Goal: Information Seeking & Learning: Learn about a topic

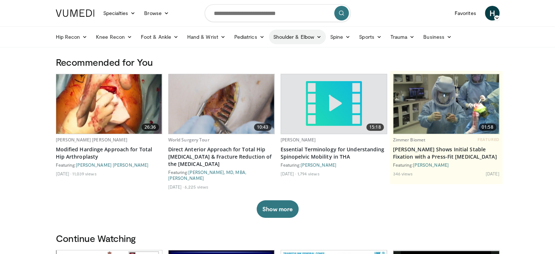
click at [304, 35] on link "Shoulder & Elbow" at bounding box center [297, 37] width 57 height 15
click at [254, 64] on link "Shoulder" at bounding box center [282, 66] width 87 height 12
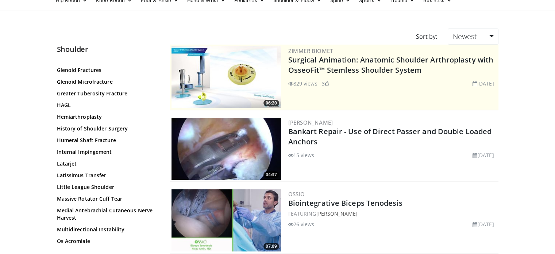
scroll to position [547, 0]
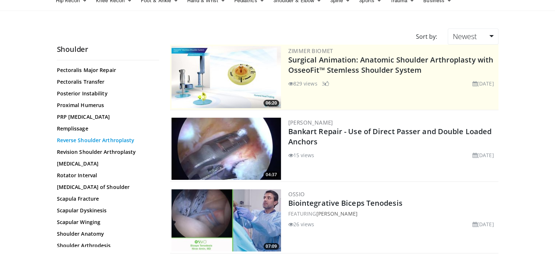
click at [127, 138] on link "Reverse Shoulder Arthroplasty" at bounding box center [106, 139] width 99 height 7
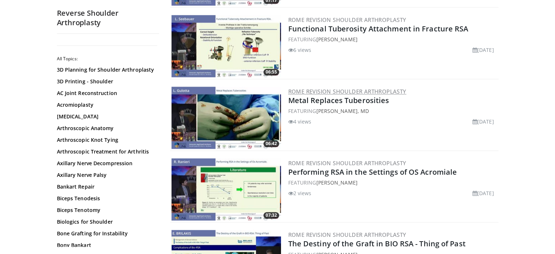
scroll to position [1168, 0]
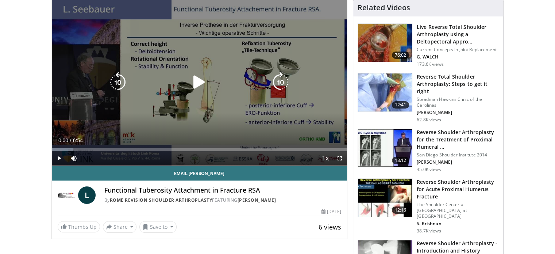
scroll to position [109, 0]
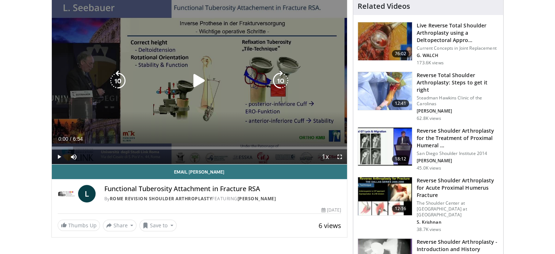
drag, startPoint x: 204, startPoint y: 75, endPoint x: 205, endPoint y: 79, distance: 4.4
click at [204, 75] on icon "Video Player" at bounding box center [199, 80] width 20 height 20
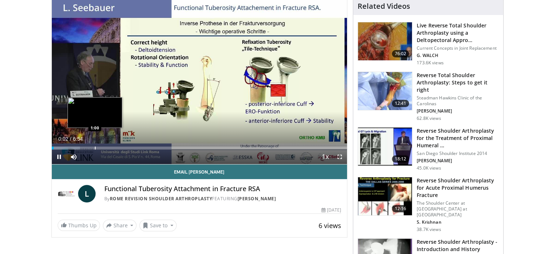
click at [95, 145] on div "Loaded : 9.55% 0:02 1:00" at bounding box center [200, 145] width 296 height 7
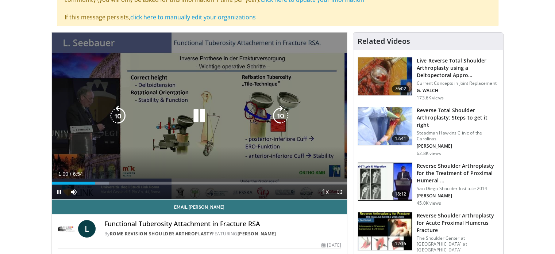
scroll to position [73, 0]
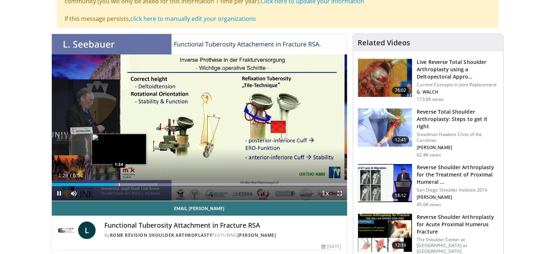
click at [119, 184] on div "Loaded : 35.87% 1:28 1:34" at bounding box center [200, 184] width 296 height 3
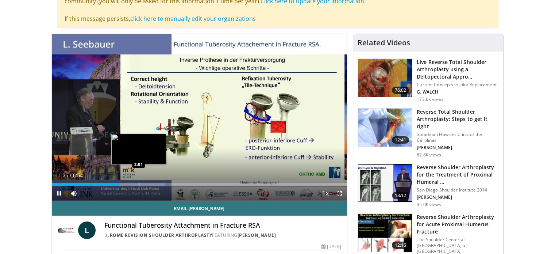
click at [139, 183] on div "Progress Bar" at bounding box center [139, 184] width 1 height 3
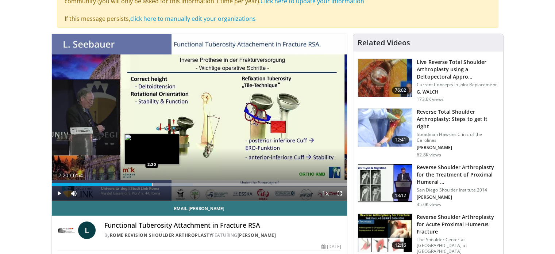
click at [151, 182] on div "Loaded : 47.83% 2:20 2:20" at bounding box center [200, 182] width 296 height 7
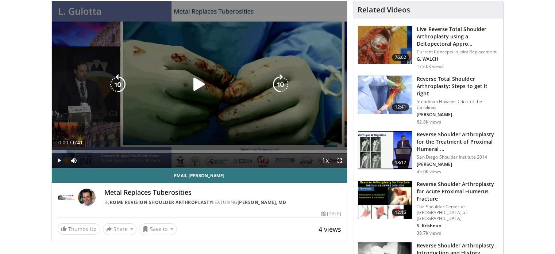
scroll to position [73, 0]
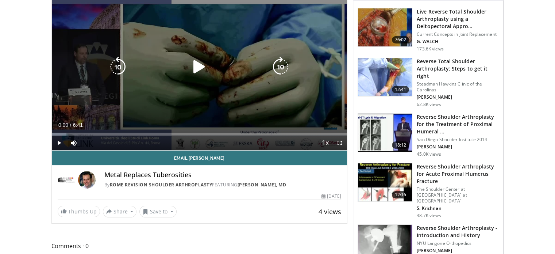
click at [200, 70] on icon "Video Player" at bounding box center [199, 67] width 20 height 20
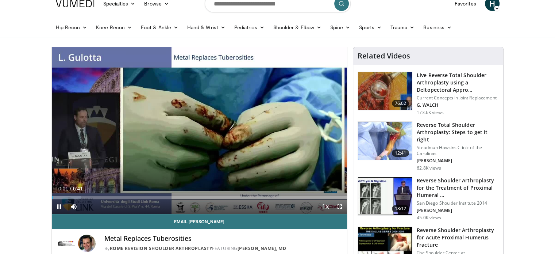
scroll to position [0, 0]
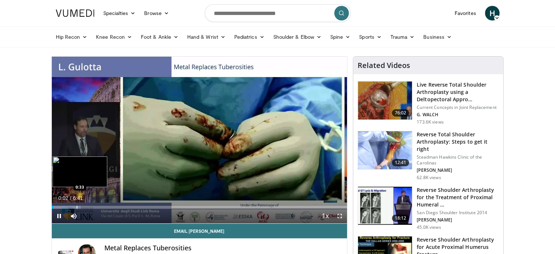
click at [77, 207] on div "Progress Bar" at bounding box center [77, 206] width 1 height 3
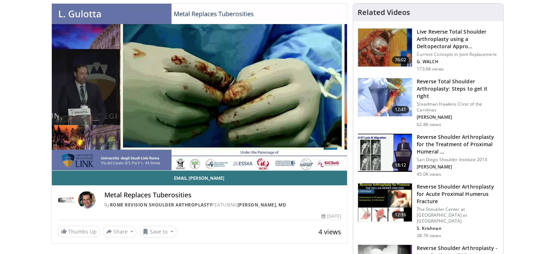
scroll to position [36, 0]
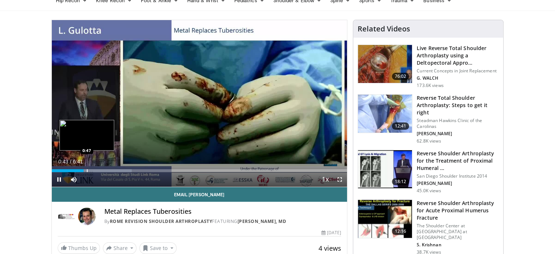
click at [87, 170] on div "Progress Bar" at bounding box center [87, 170] width 1 height 3
click at [97, 170] on div "Progress Bar" at bounding box center [97, 170] width 1 height 3
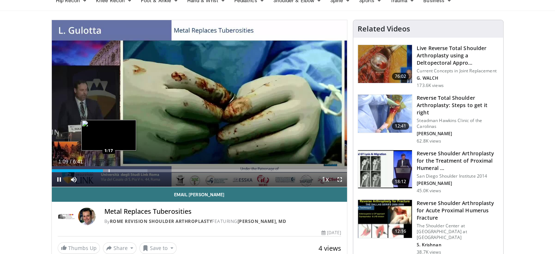
click at [108, 171] on div "Progress Bar" at bounding box center [113, 170] width 67 height 3
click at [118, 170] on div "Loaded : 34.56% 1:17 1:31" at bounding box center [200, 170] width 296 height 3
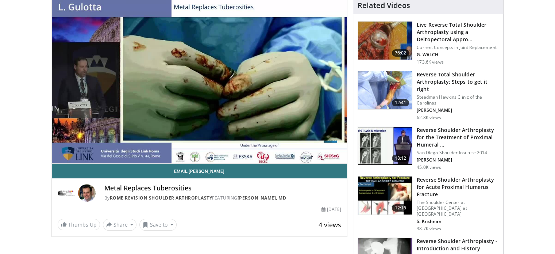
scroll to position [73, 0]
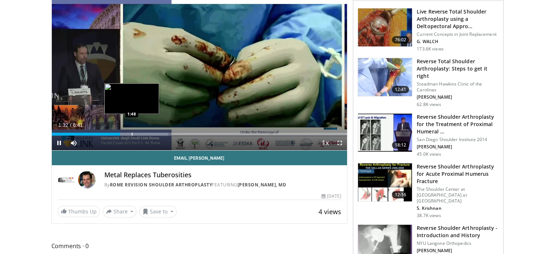
click at [132, 134] on div "Progress Bar" at bounding box center [132, 133] width 1 height 3
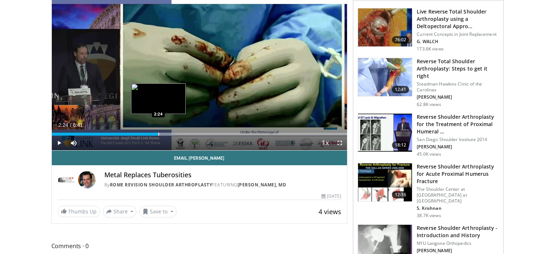
click at [158, 132] on div "Progress Bar" at bounding box center [158, 133] width 1 height 3
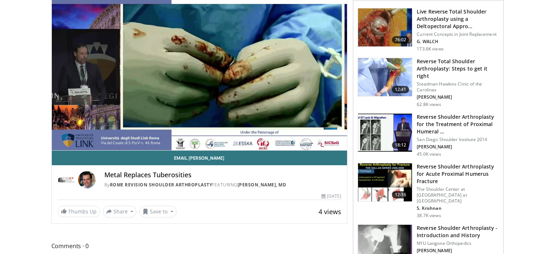
click at [177, 134] on video-js "**********" at bounding box center [200, 67] width 296 height 167
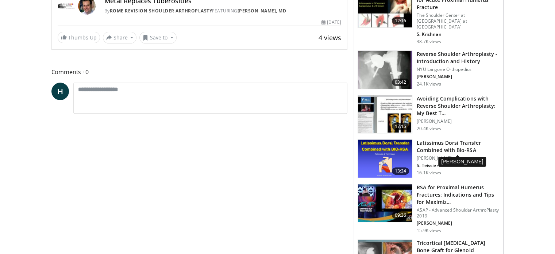
scroll to position [292, 0]
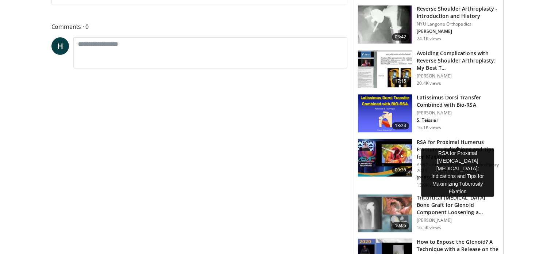
click at [457, 138] on h3 "RSA for Proximal Humerus Fractures: Indications and Tips for Maximiz…" at bounding box center [458, 149] width 82 height 22
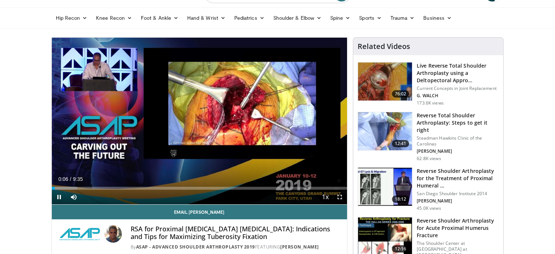
scroll to position [36, 0]
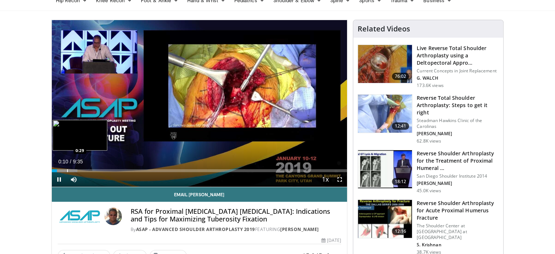
click at [67, 170] on div "Progress Bar" at bounding box center [67, 170] width 1 height 3
click at [95, 169] on div "Progress Bar" at bounding box center [95, 170] width 1 height 3
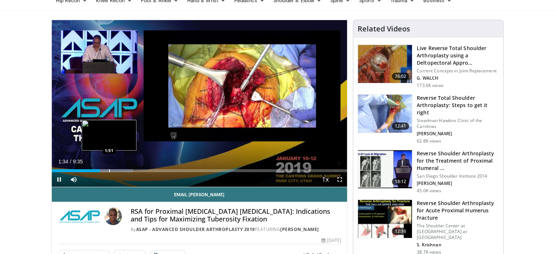
click at [109, 168] on div "Loaded : 27.55% 1:34 1:51" at bounding box center [200, 168] width 296 height 7
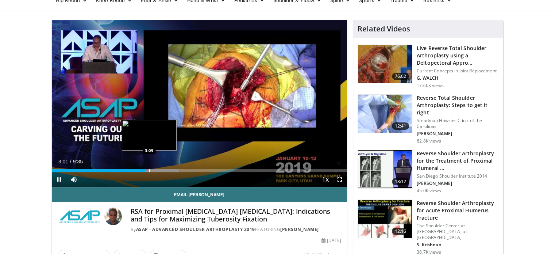
click at [149, 170] on div "Progress Bar" at bounding box center [149, 170] width 1 height 3
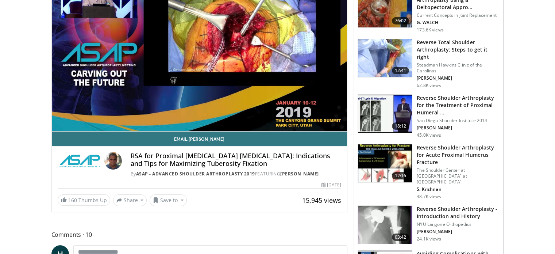
scroll to position [146, 0]
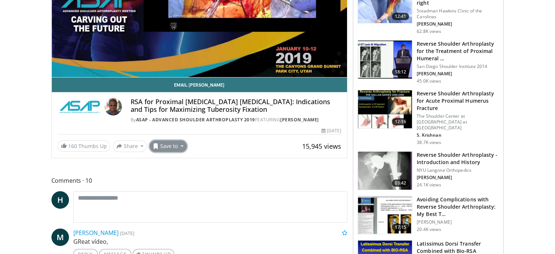
click at [180, 152] on button "Save to" at bounding box center [168, 146] width 37 height 12
click at [186, 165] on span "Add to Favorites" at bounding box center [181, 161] width 45 height 8
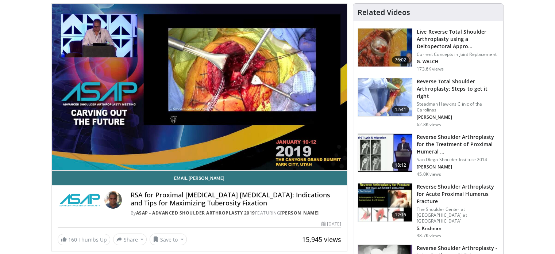
scroll to position [55, 0]
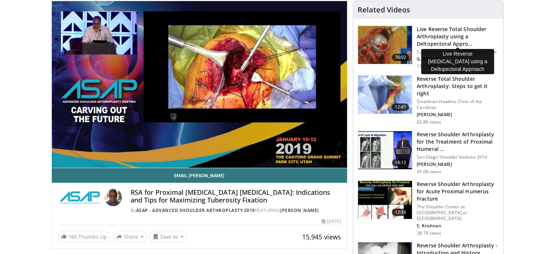
click at [465, 28] on h3 "Live Reverse Total Shoulder Arthroplasty using a Deltopectoral Appro…" at bounding box center [458, 37] width 82 height 22
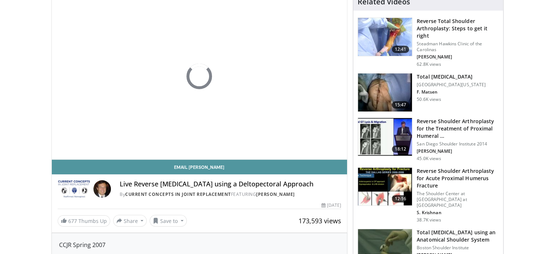
scroll to position [146, 0]
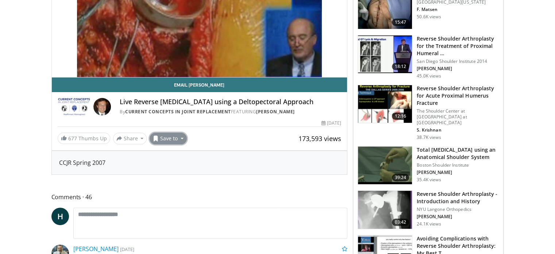
click at [180, 144] on button "Save to" at bounding box center [168, 138] width 37 height 12
click at [184, 158] on span "Add to Favorites" at bounding box center [181, 154] width 45 height 8
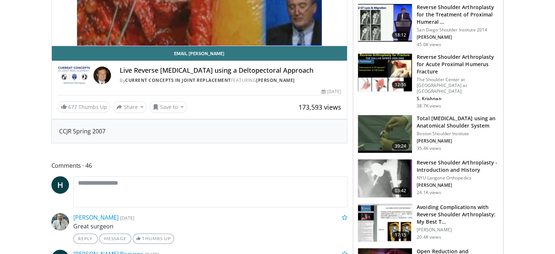
scroll to position [206, 0]
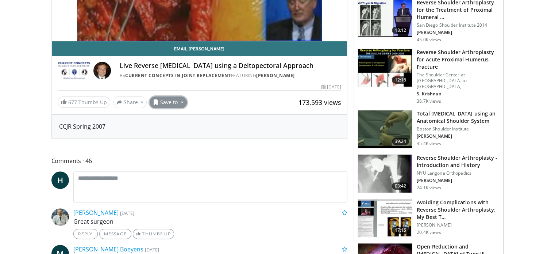
click at [174, 108] on button "Save to" at bounding box center [168, 102] width 37 height 12
click at [171, 122] on span "Remove from Favorites" at bounding box center [191, 117] width 64 height 8
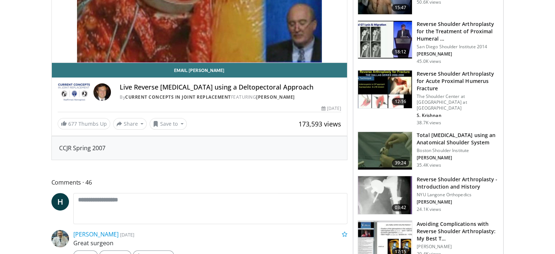
scroll to position [255, 0]
